Goal: Task Accomplishment & Management: Use online tool/utility

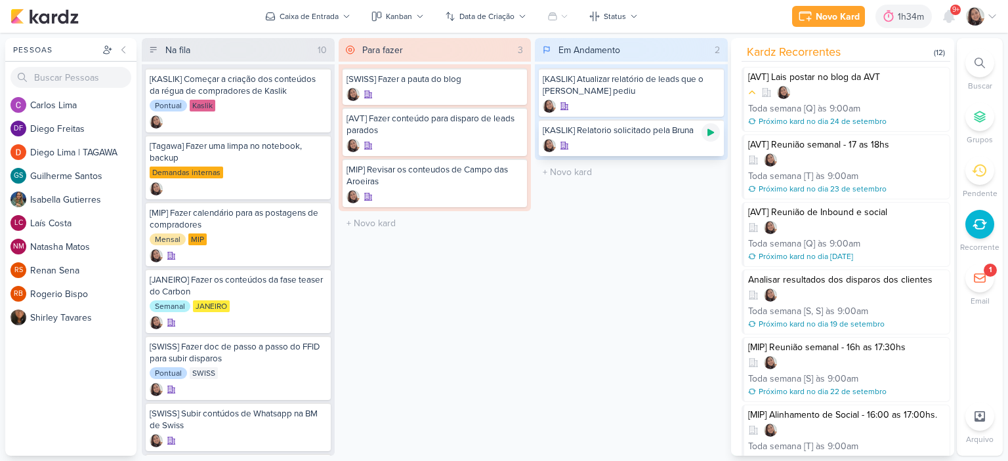
scroll to position [388, 0]
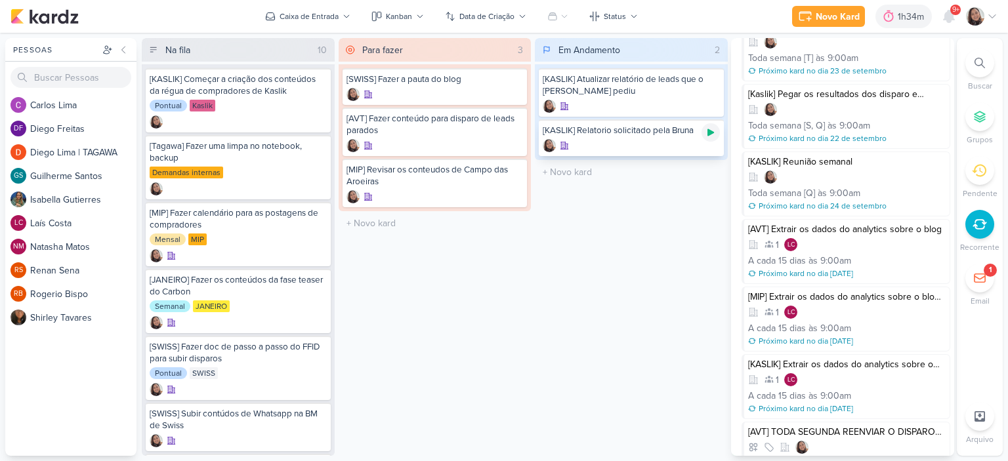
click at [713, 131] on icon at bounding box center [710, 132] width 10 height 10
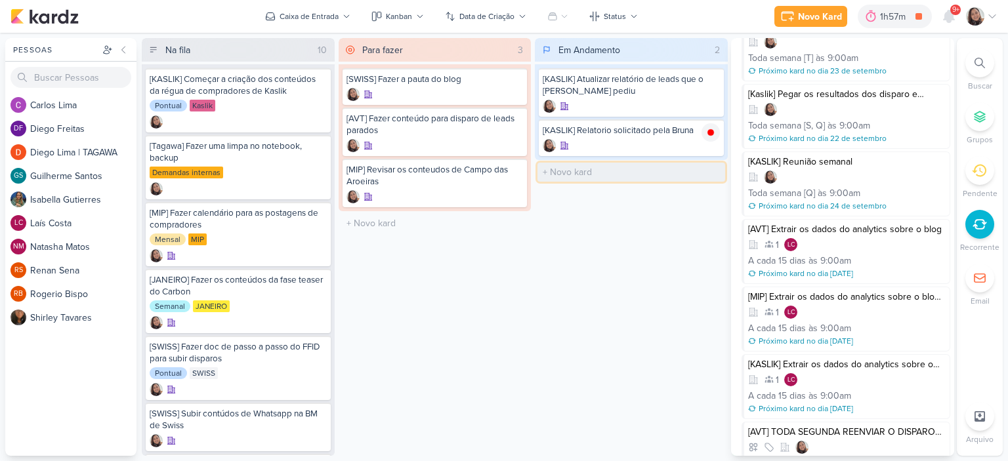
click at [589, 167] on input "text" at bounding box center [631, 172] width 188 height 19
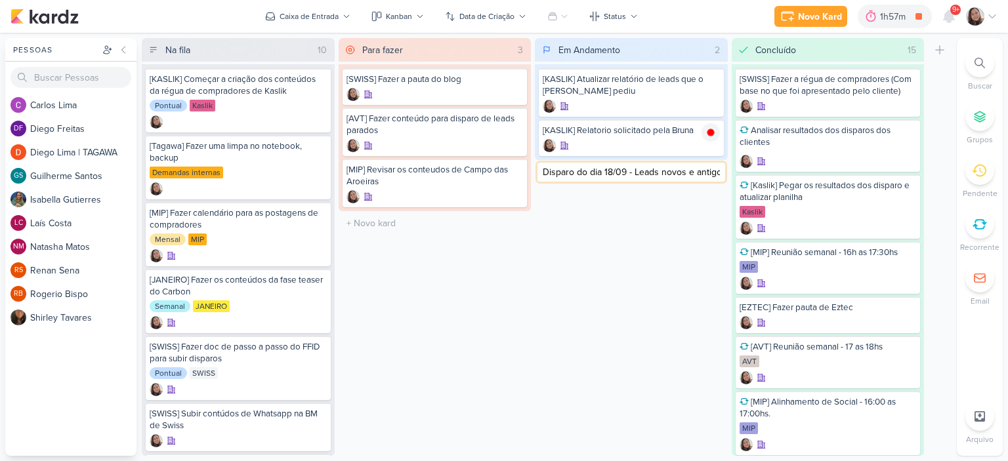
type input "[KASLIK] Disparo do dia 18/09 - Leads novos e antigos"
click at [711, 169] on icon at bounding box center [710, 172] width 10 height 10
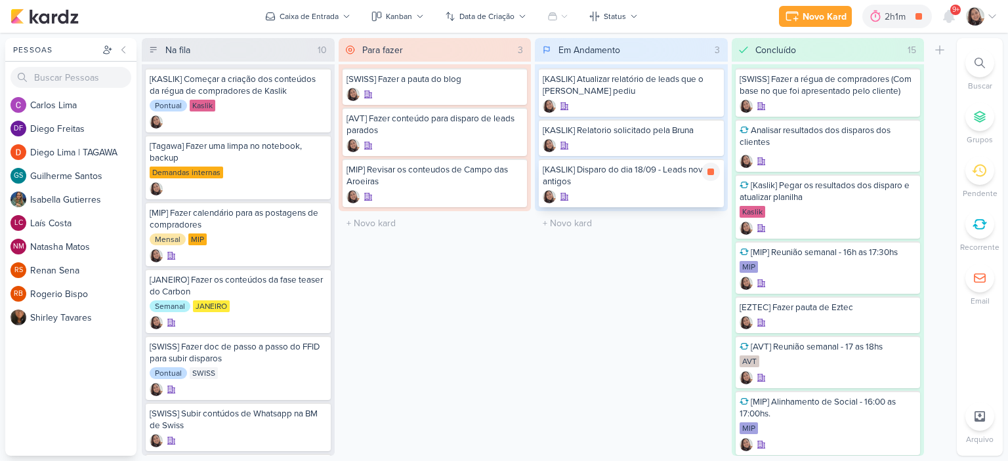
click at [614, 166] on div "[KASLIK] Disparo do dia 18/09 - Leads novos e antigos" at bounding box center [631, 176] width 177 height 24
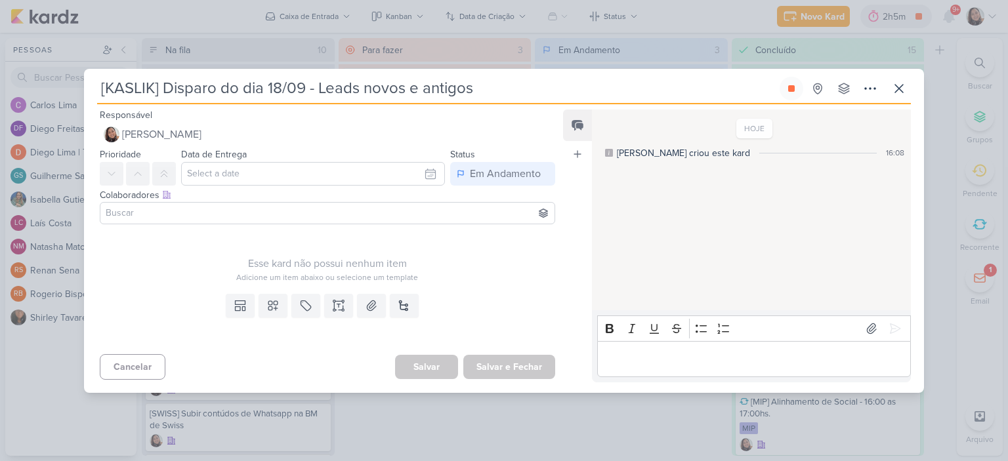
click at [340, 220] on input at bounding box center [327, 213] width 449 height 16
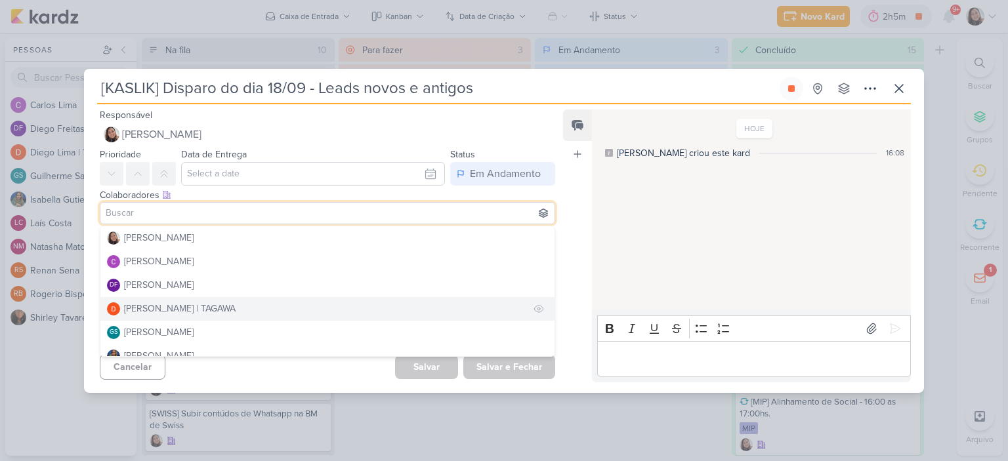
click at [329, 308] on button "[PERSON_NAME] | TAGAWA" at bounding box center [327, 309] width 454 height 24
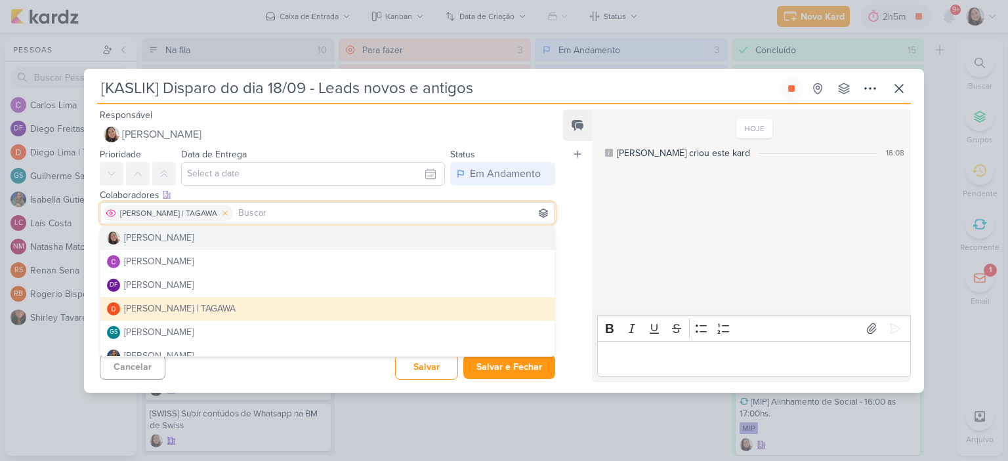
click at [220, 215] on icon at bounding box center [224, 213] width 9 height 9
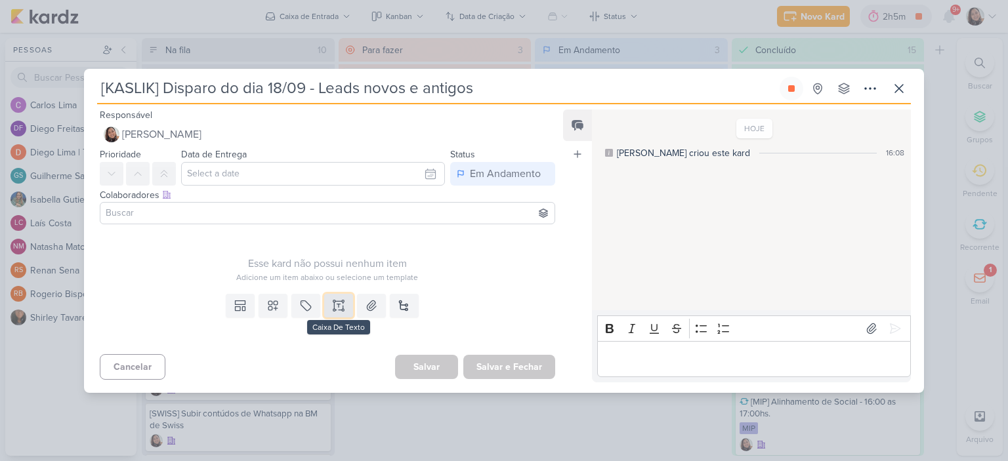
click at [334, 304] on icon at bounding box center [334, 305] width 0 height 7
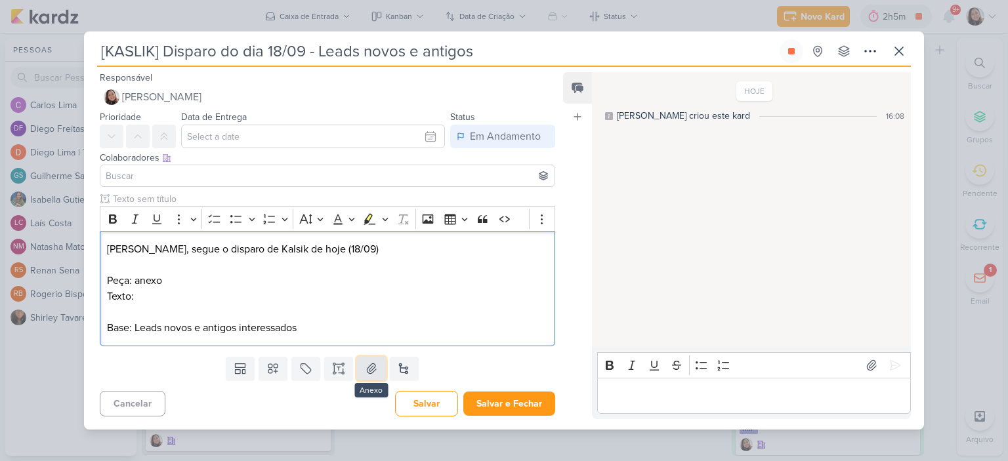
click at [375, 371] on icon at bounding box center [371, 368] width 13 height 13
click at [257, 299] on p "Texto:" at bounding box center [327, 297] width 441 height 16
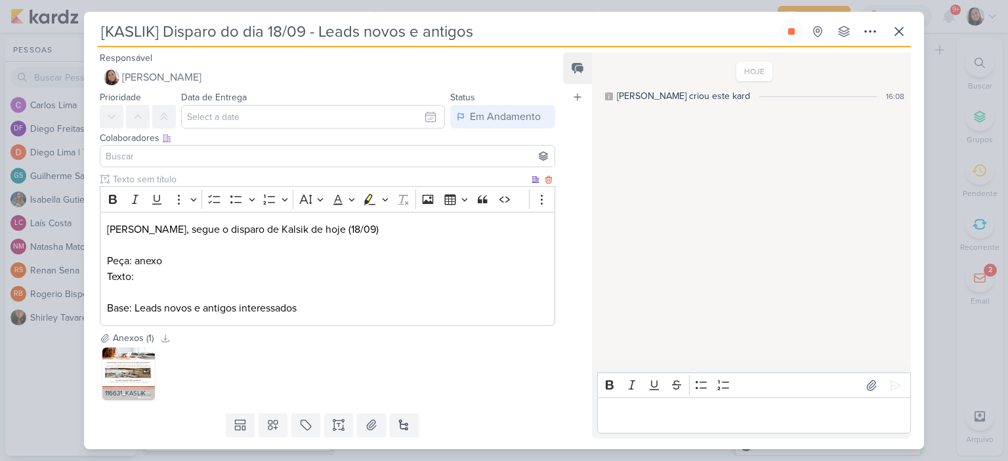
click at [249, 276] on p "Texto:" at bounding box center [327, 277] width 441 height 16
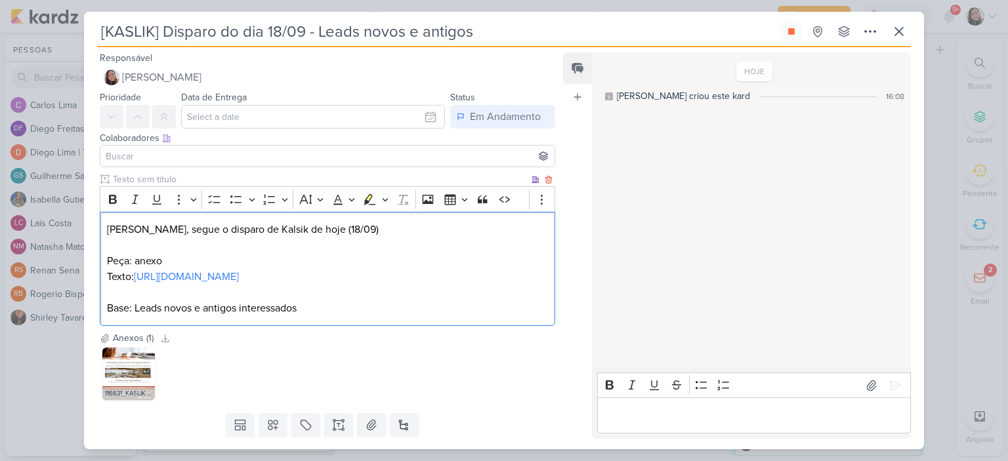
click at [239, 252] on p "Editor editing area: main" at bounding box center [327, 246] width 441 height 16
click at [423, 122] on input "text" at bounding box center [313, 117] width 264 height 24
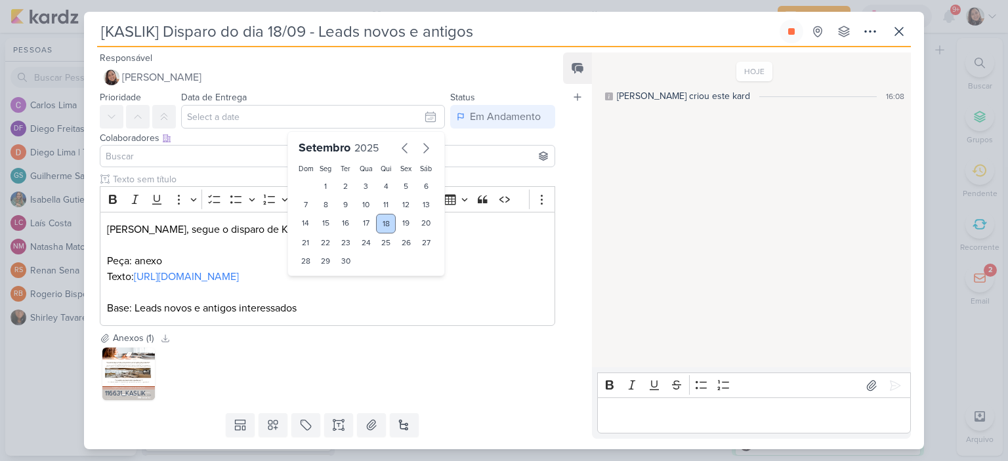
click at [383, 230] on div "18" at bounding box center [386, 224] width 20 height 20
type input "[DATE] 23:59"
click at [460, 157] on input at bounding box center [327, 156] width 449 height 16
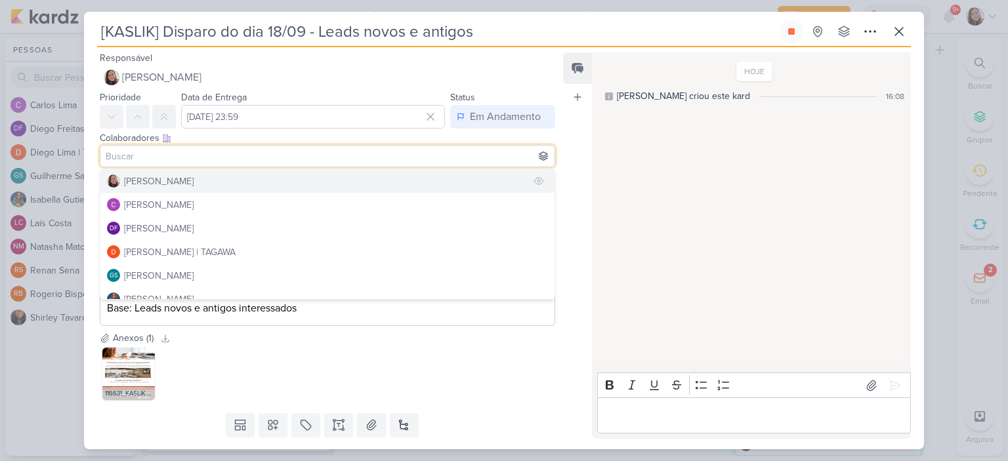
click at [180, 176] on div "[PERSON_NAME]" at bounding box center [159, 182] width 70 height 14
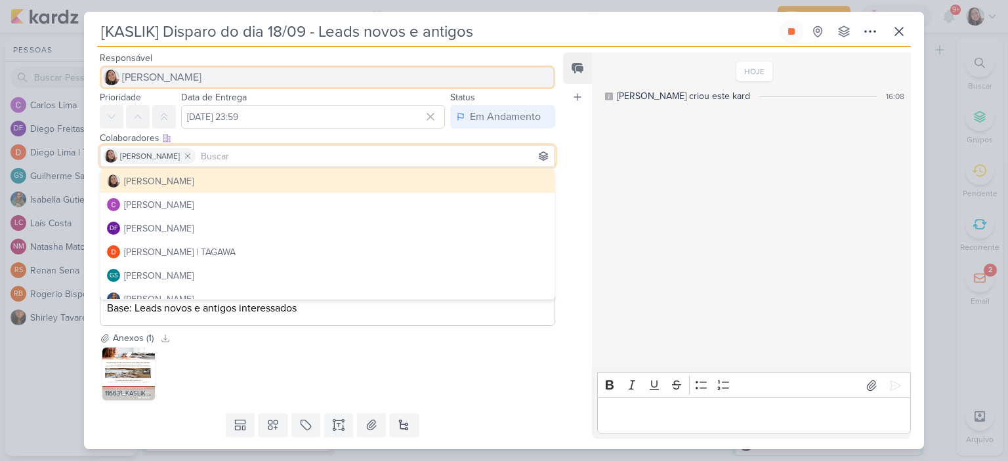
click at [182, 78] on span "[PERSON_NAME]" at bounding box center [161, 78] width 79 height 16
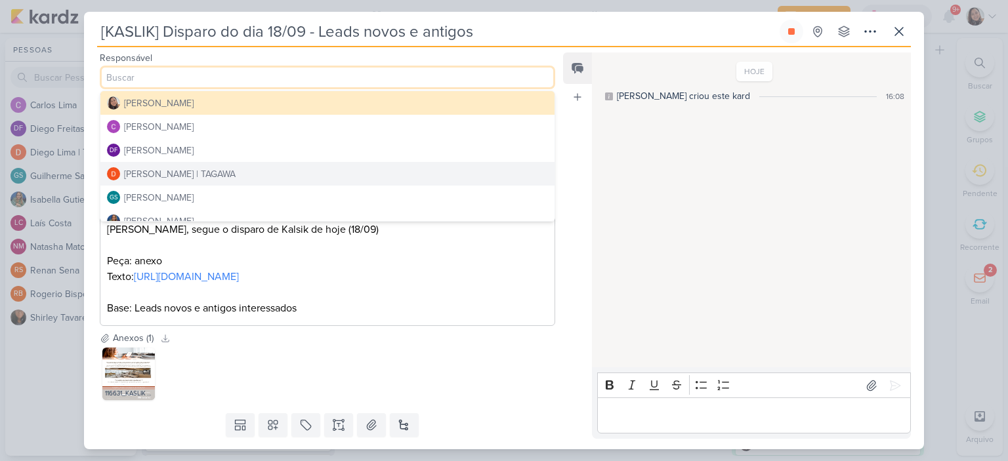
click at [142, 173] on div "[PERSON_NAME] | TAGAWA" at bounding box center [180, 174] width 112 height 14
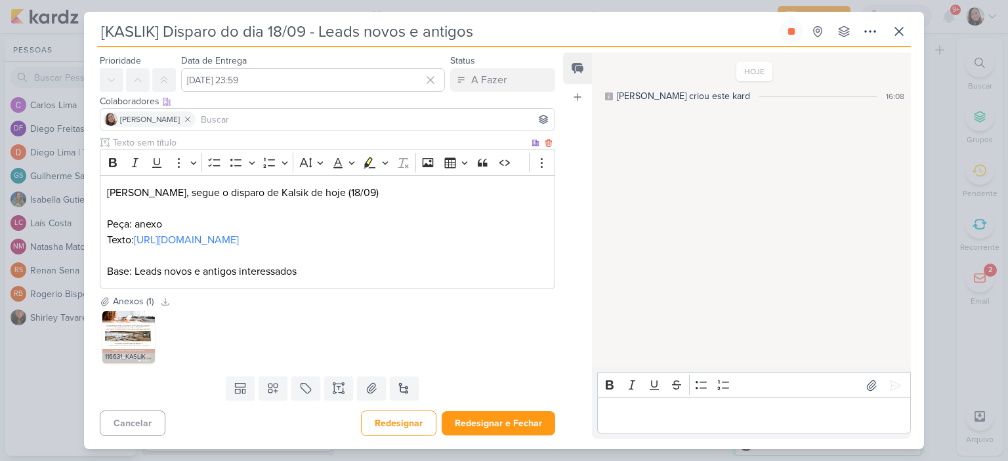
scroll to position [52, 0]
click at [490, 418] on button "Redesignar e Fechar" at bounding box center [499, 423] width 114 height 24
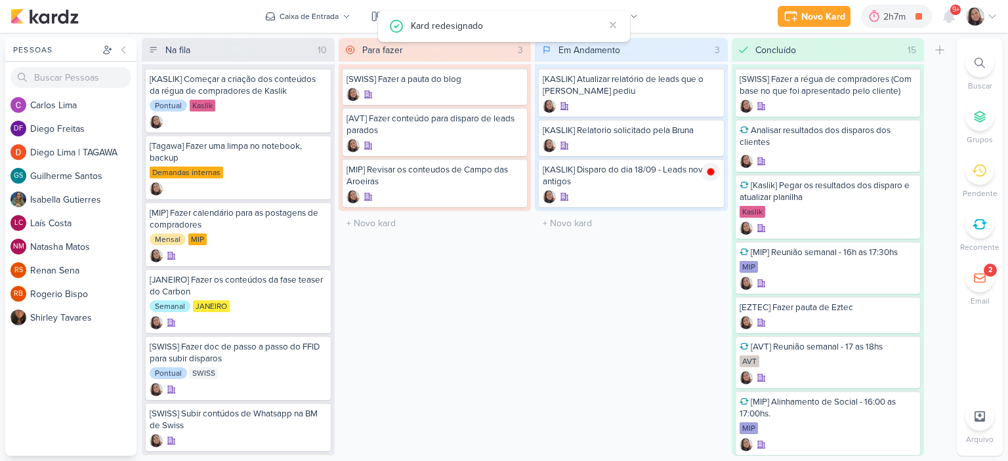
scroll to position [0, 0]
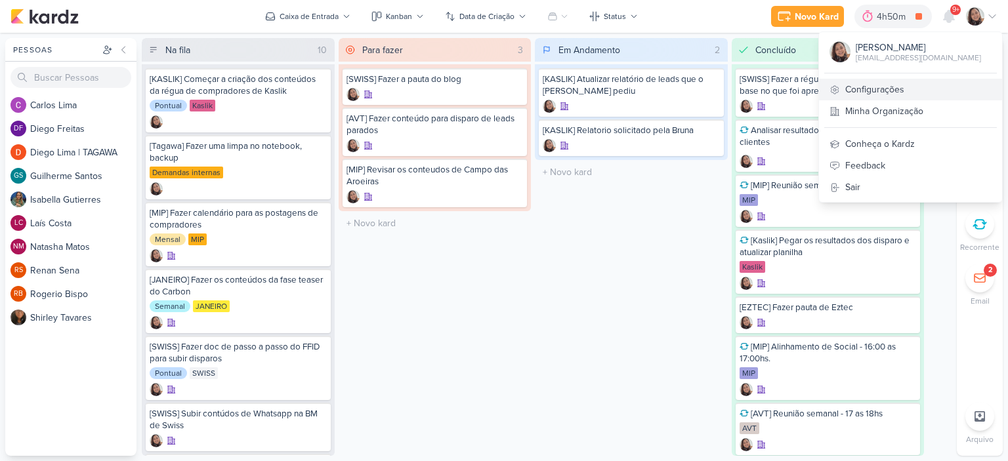
click at [881, 87] on link "Configurações" at bounding box center [910, 90] width 183 height 22
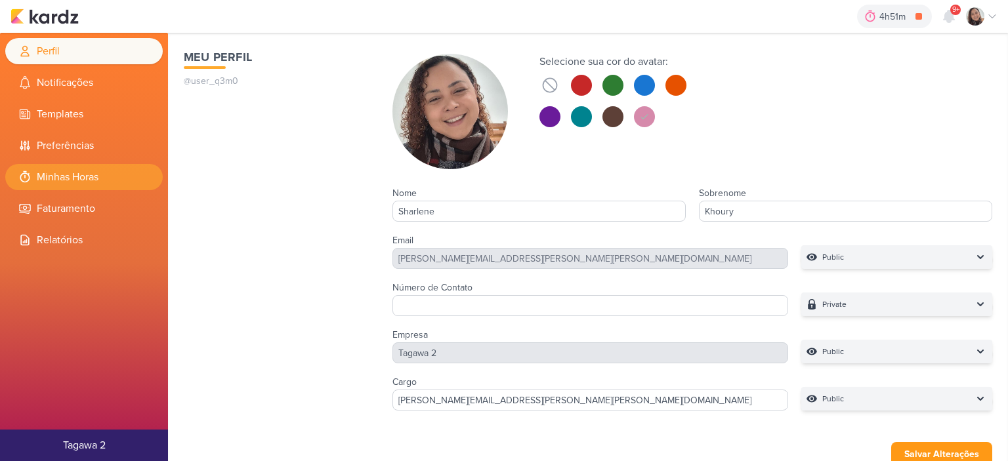
click at [97, 178] on li "Minhas Horas" at bounding box center [83, 177] width 157 height 26
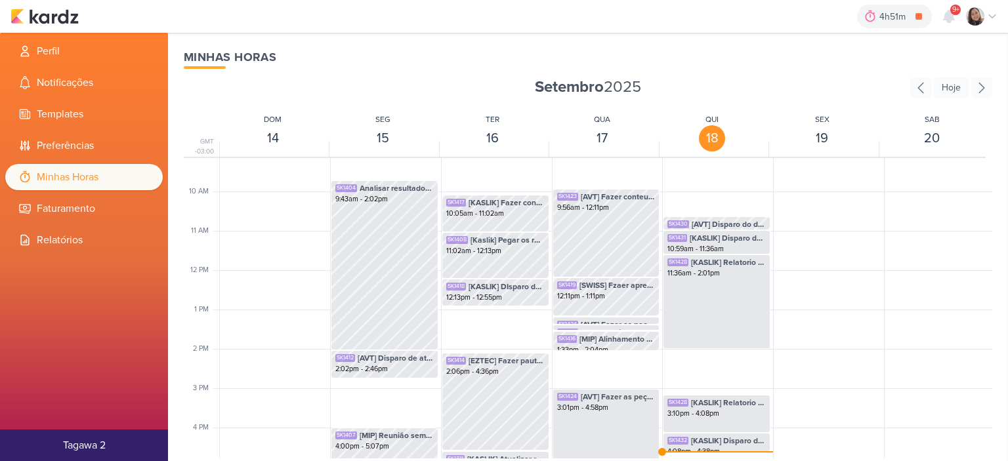
scroll to position [441, 0]
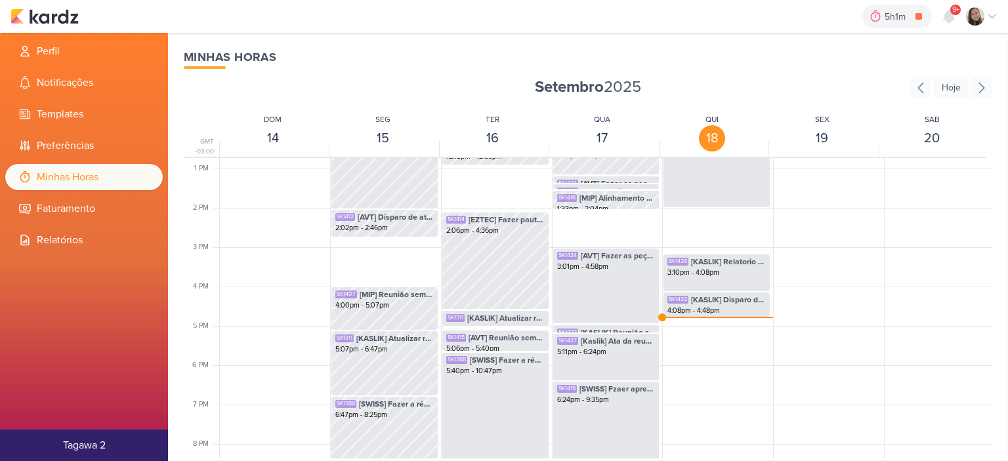
scroll to position [507, 0]
